Goal: Task Accomplishment & Management: Use online tool/utility

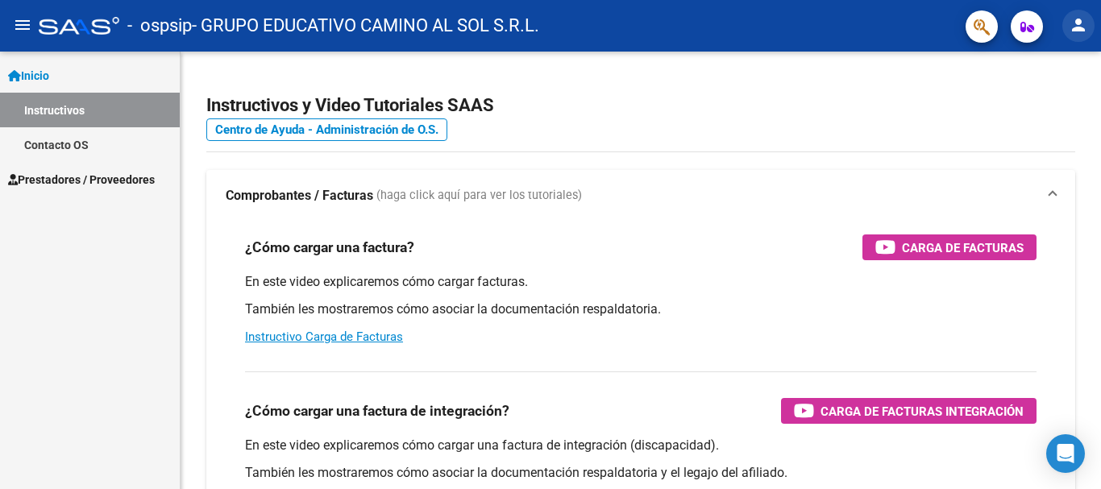
click at [1077, 33] on mat-icon "person" at bounding box center [1078, 24] width 19 height 19
click at [31, 70] on div at bounding box center [550, 244] width 1101 height 489
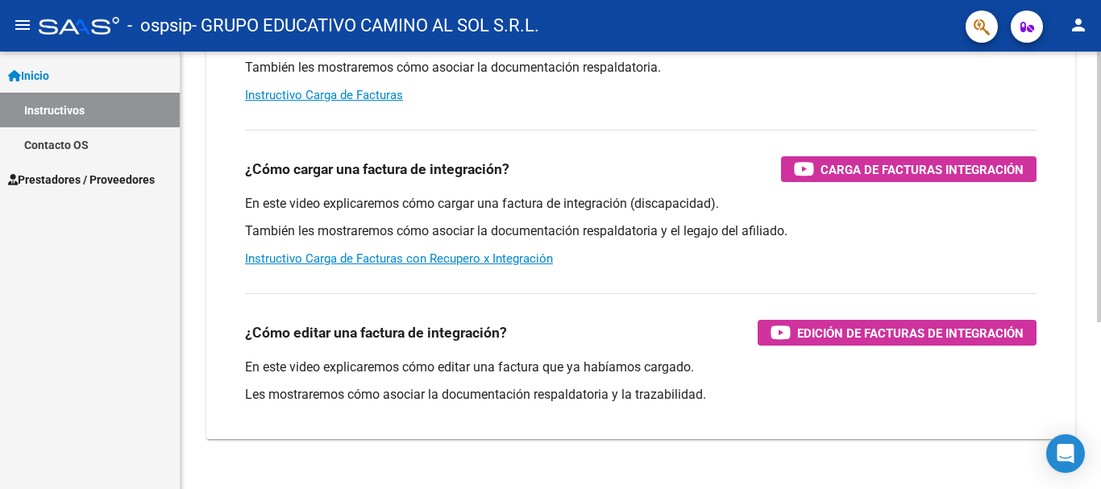
scroll to position [269, 0]
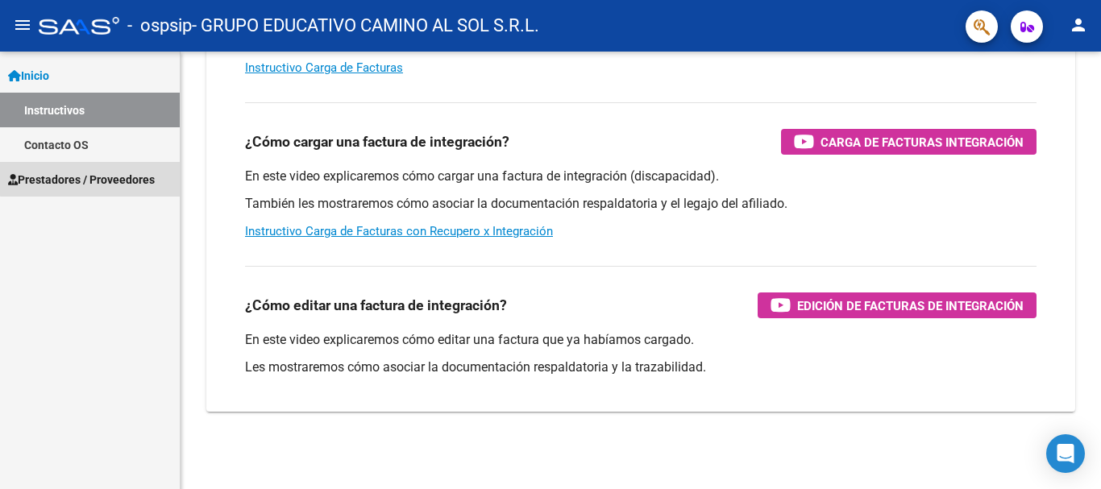
click at [100, 178] on span "Prestadores / Proveedores" at bounding box center [81, 180] width 147 height 18
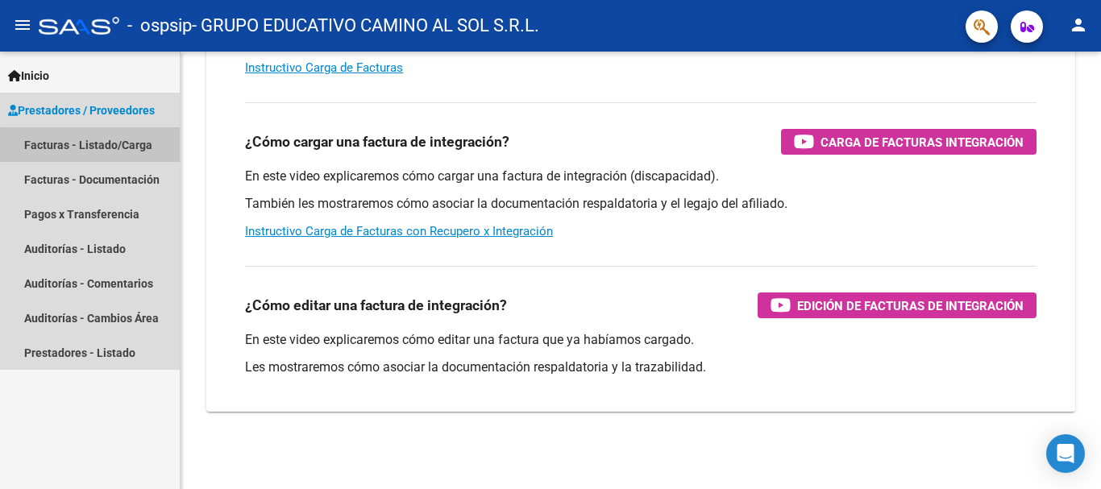
click at [122, 147] on link "Facturas - Listado/Carga" at bounding box center [90, 144] width 180 height 35
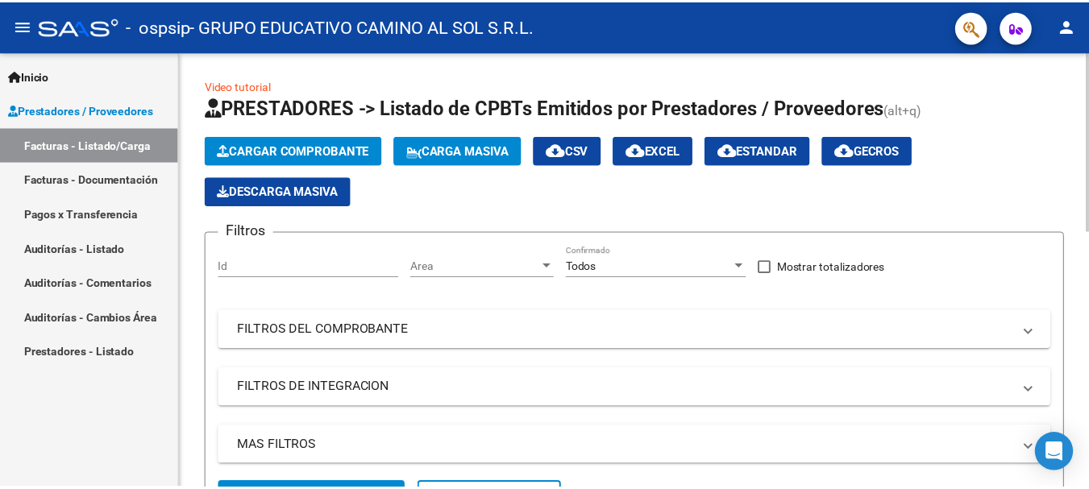
scroll to position [363, 0]
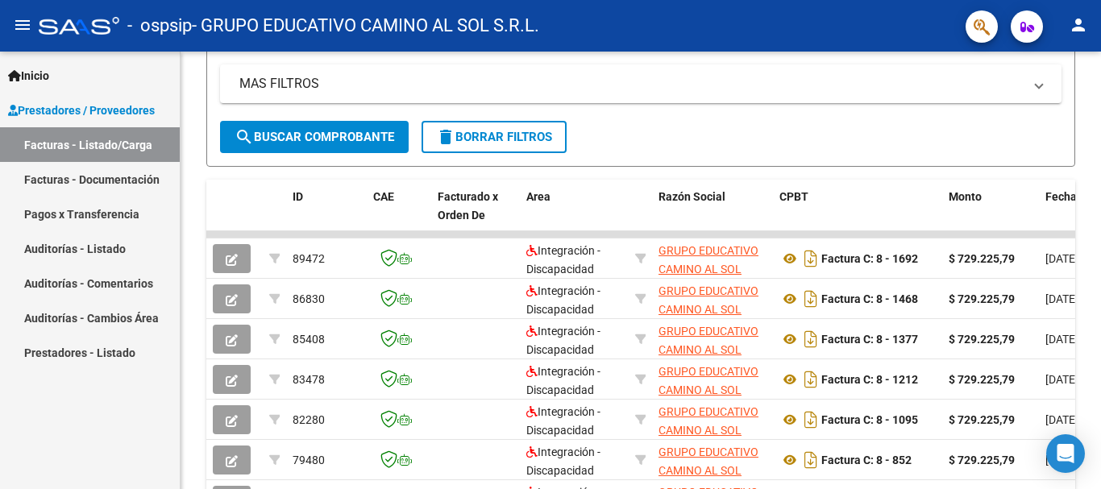
click at [1078, 26] on mat-icon "person" at bounding box center [1078, 24] width 19 height 19
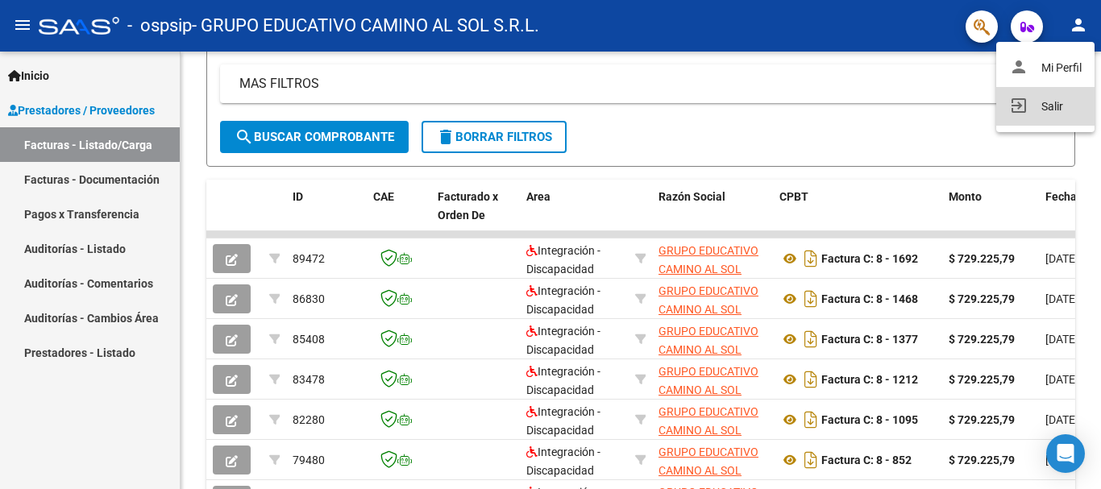
click at [1047, 108] on button "exit_to_app Salir" at bounding box center [1045, 106] width 98 height 39
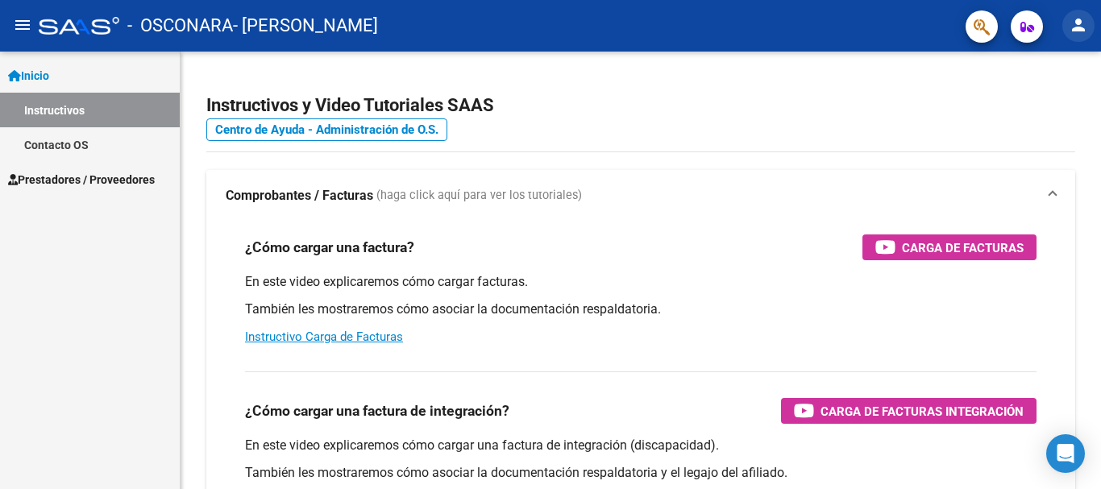
click at [1083, 24] on mat-icon "person" at bounding box center [1078, 24] width 19 height 19
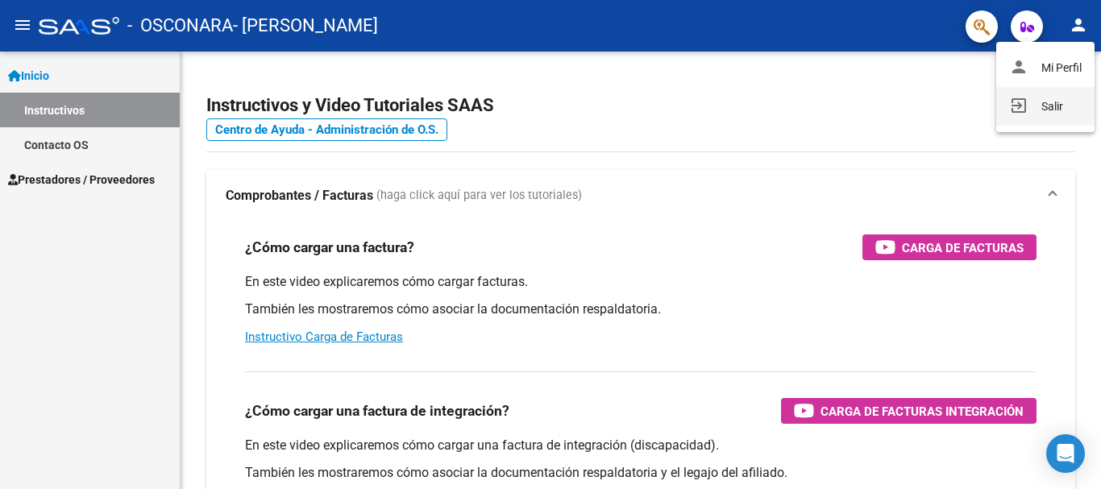
click at [1044, 108] on button "exit_to_app Salir" at bounding box center [1045, 106] width 98 height 39
